Goal: Find specific page/section: Find specific page/section

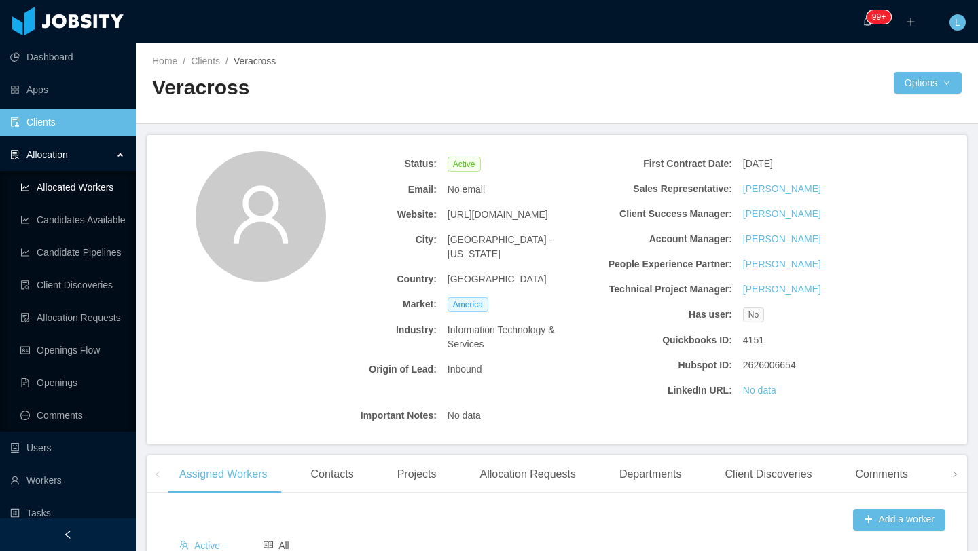
scroll to position [51, 0]
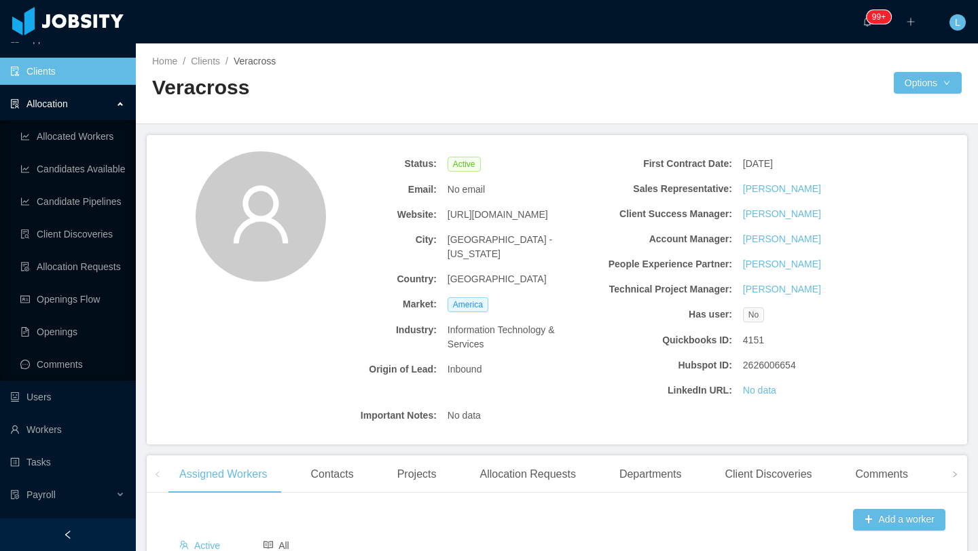
click at [68, 80] on link "Clients" at bounding box center [67, 71] width 115 height 27
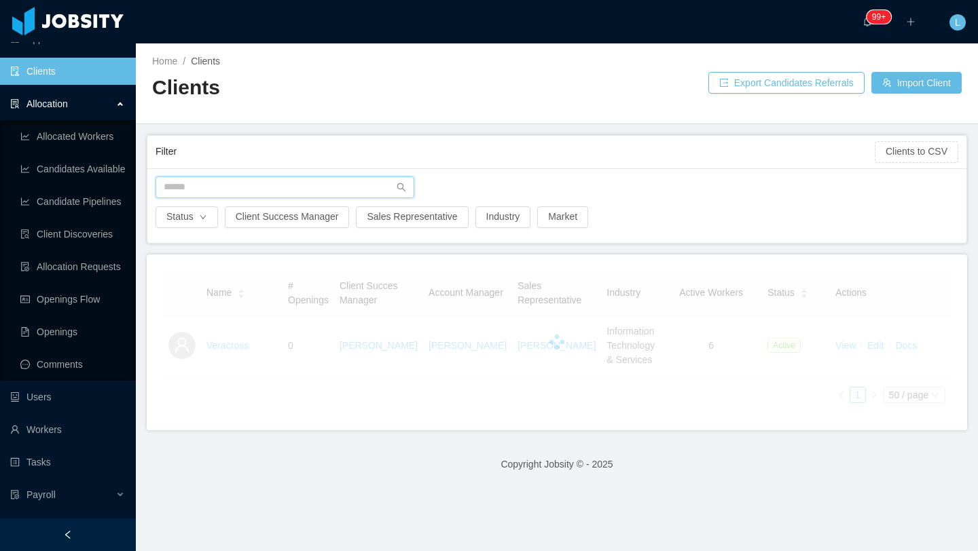
click at [299, 185] on input "text" at bounding box center [284, 188] width 259 height 22
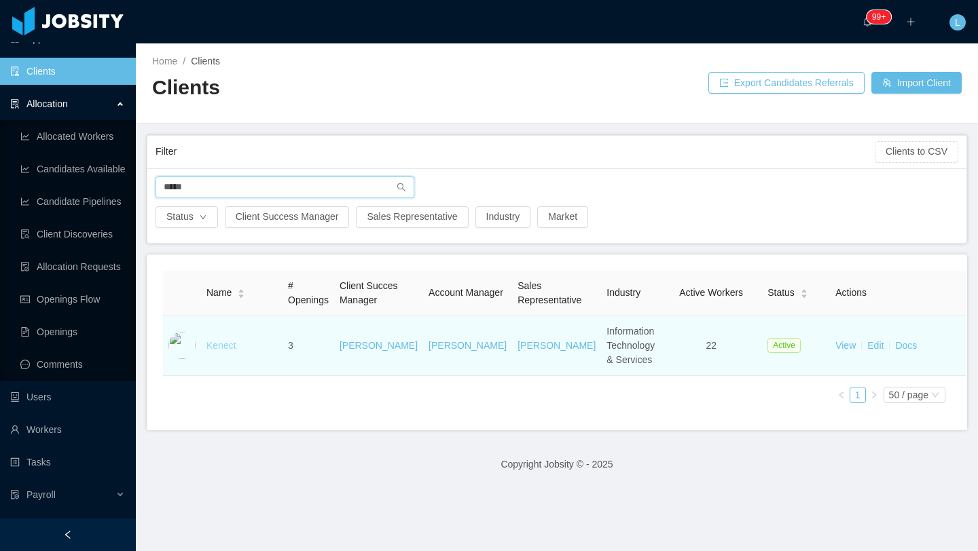
type input "*****"
click at [228, 351] on link "Kenect" at bounding box center [221, 345] width 30 height 11
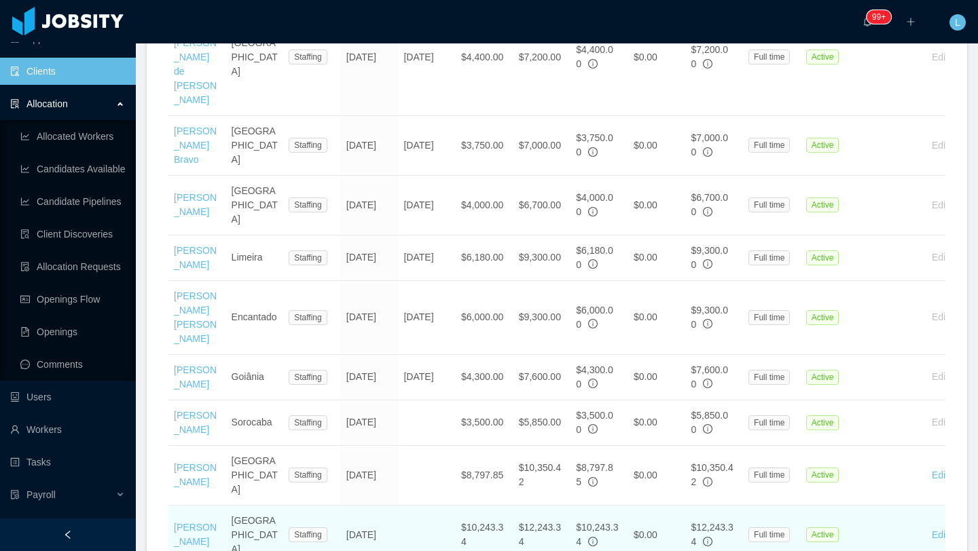
scroll to position [1434, 0]
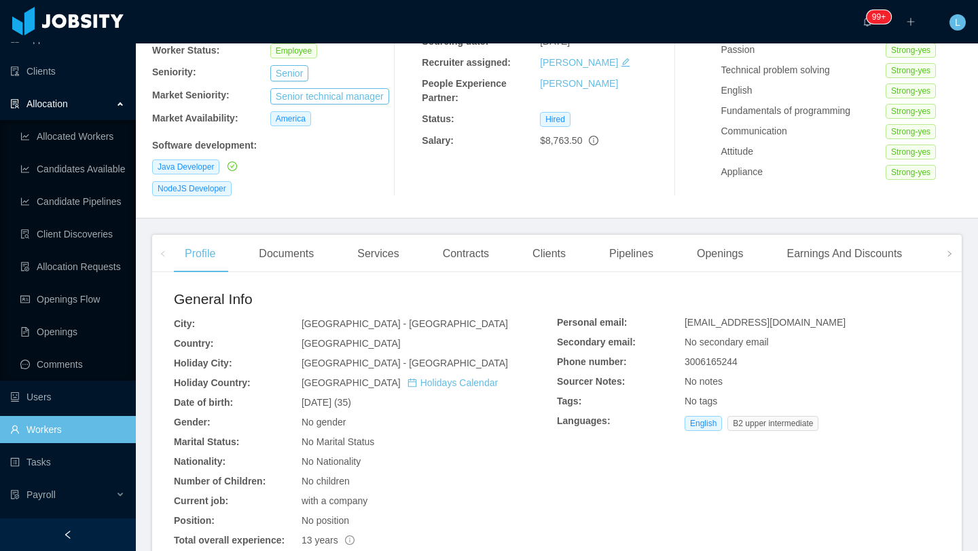
scroll to position [18, 0]
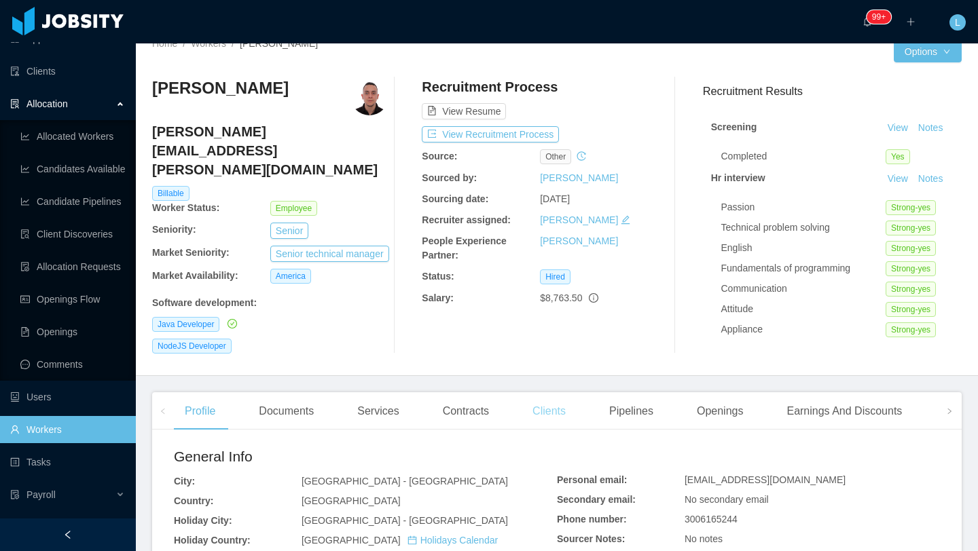
click at [550, 401] on div "Clients" at bounding box center [548, 411] width 55 height 38
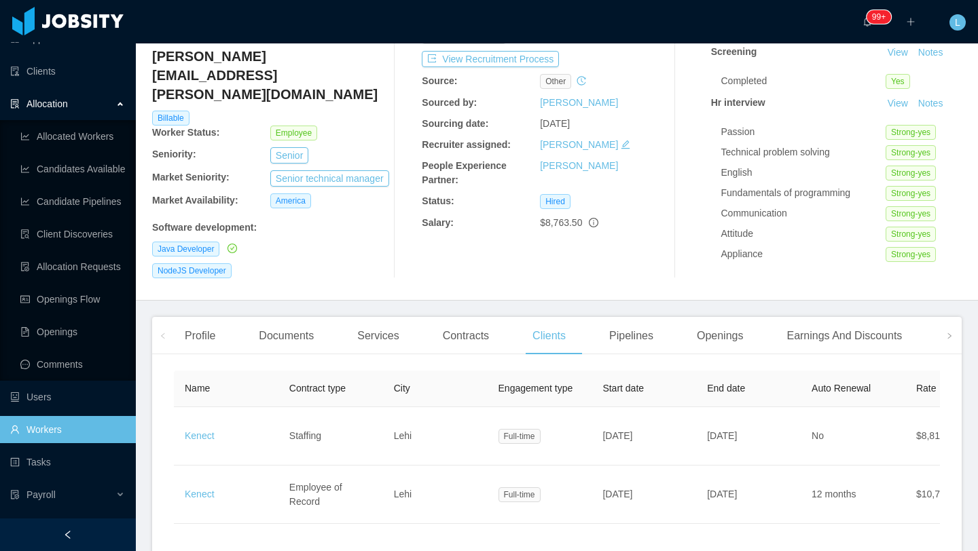
scroll to position [98, 0]
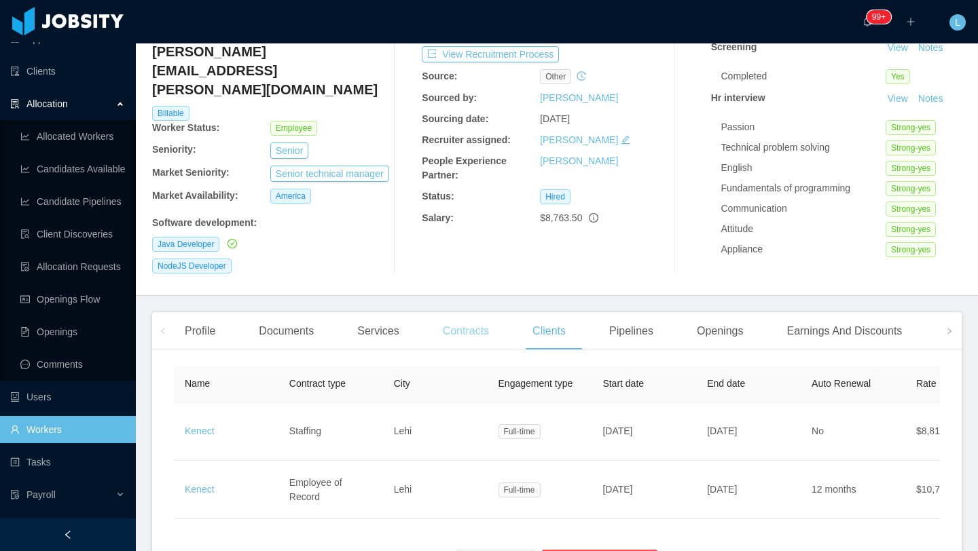
click at [466, 331] on div "Contracts" at bounding box center [466, 331] width 68 height 38
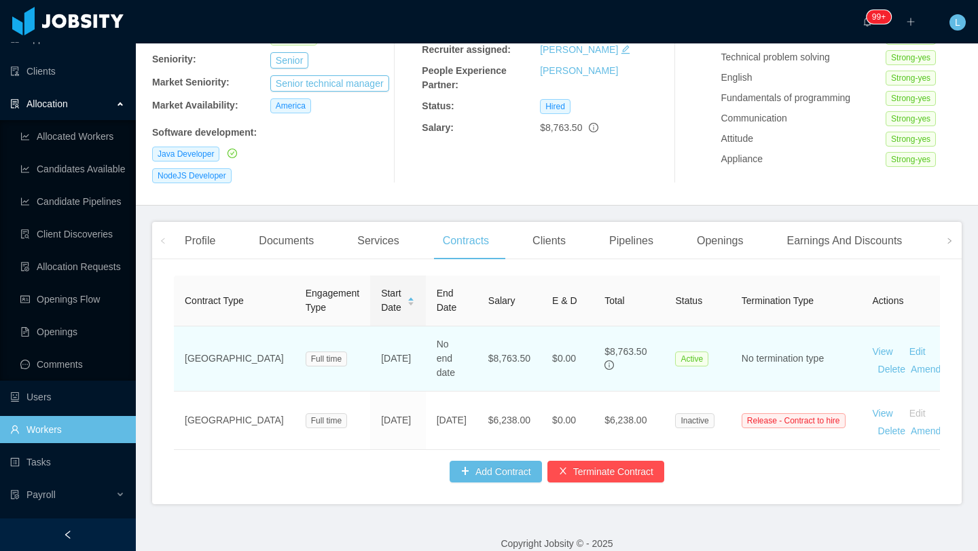
scroll to position [190, 0]
